Goal: Task Accomplishment & Management: Use online tool/utility

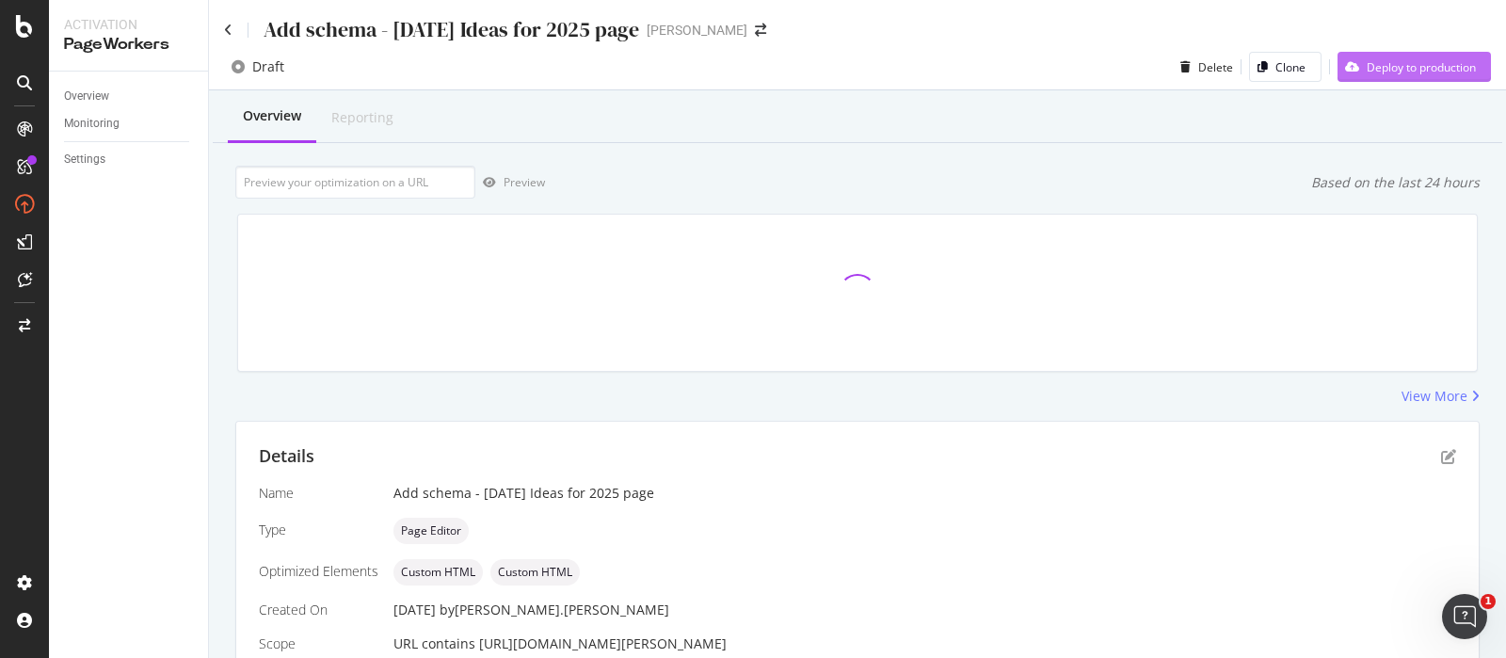
click at [1388, 62] on div "Deploy to production" at bounding box center [1421, 67] width 109 height 16
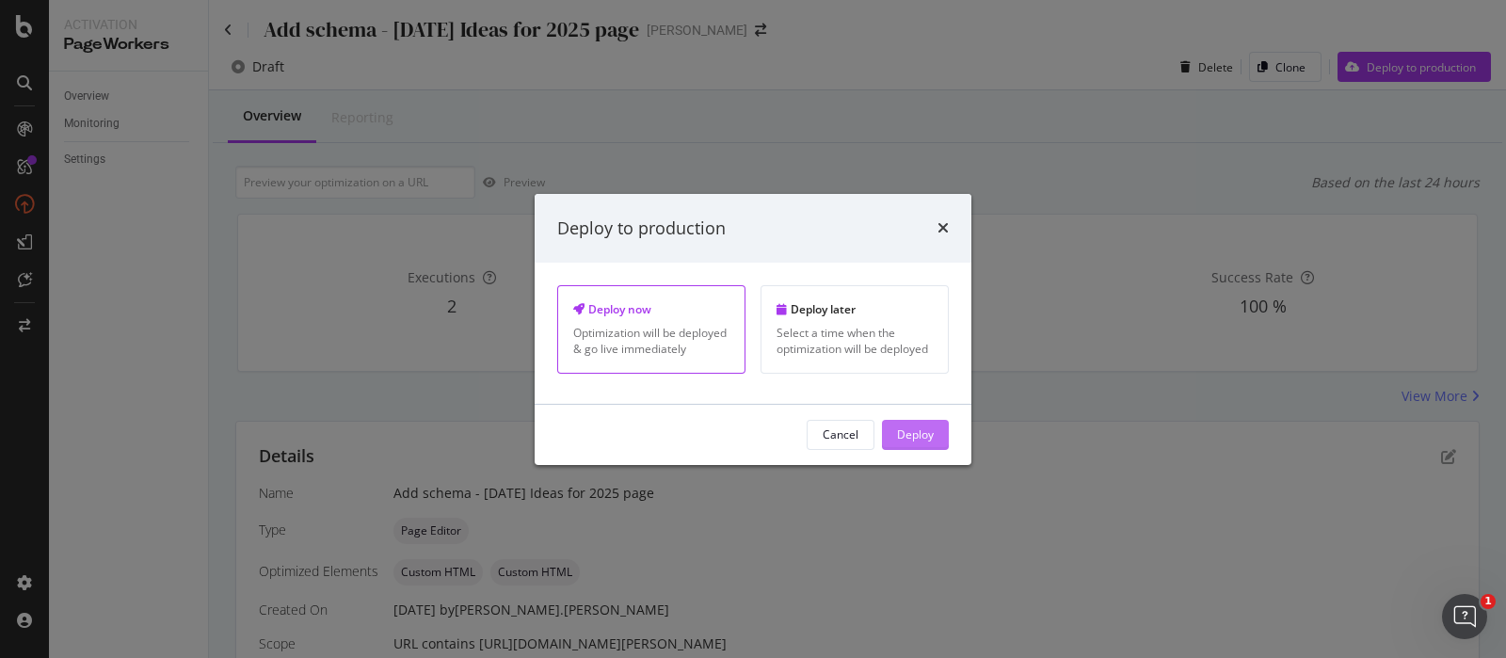
click at [910, 431] on div "Deploy" at bounding box center [915, 434] width 37 height 16
